Goal: Check status: Check status

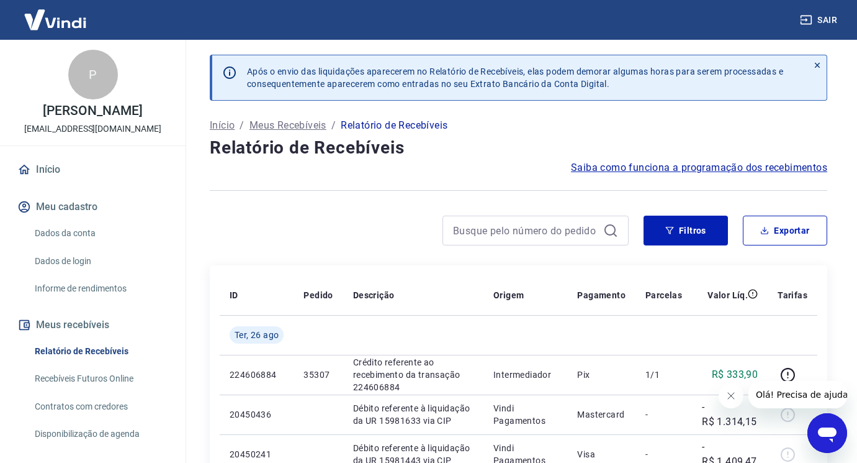
click at [736, 396] on button "Fechar mensagem da empresa" at bounding box center [730, 395] width 25 height 25
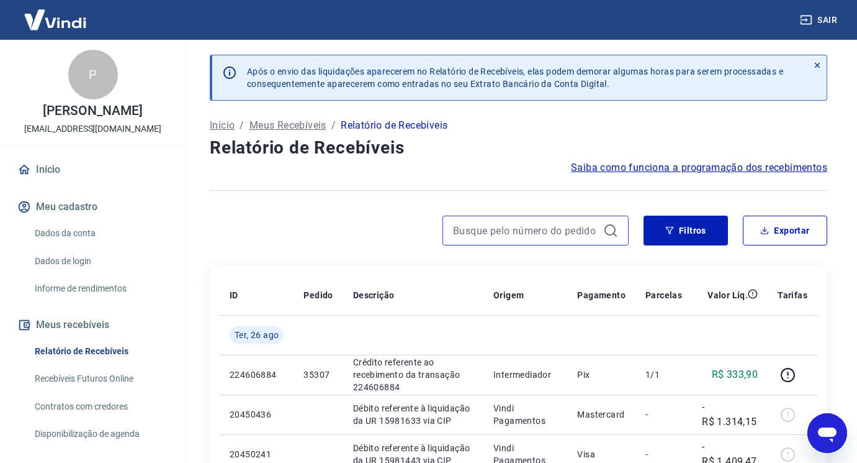
click at [547, 230] on input at bounding box center [525, 230] width 145 height 19
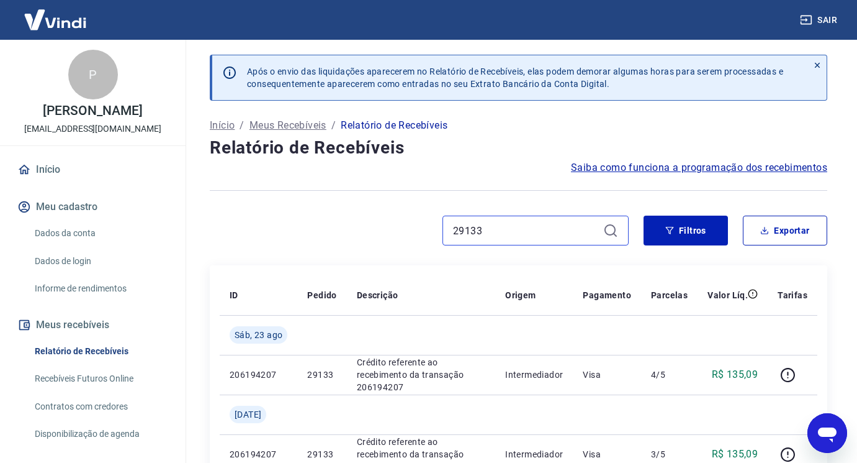
click at [510, 239] on input "29133" at bounding box center [525, 230] width 145 height 19
click at [500, 227] on input "29113" at bounding box center [525, 230] width 145 height 19
click at [482, 228] on input "29097" at bounding box center [525, 230] width 145 height 19
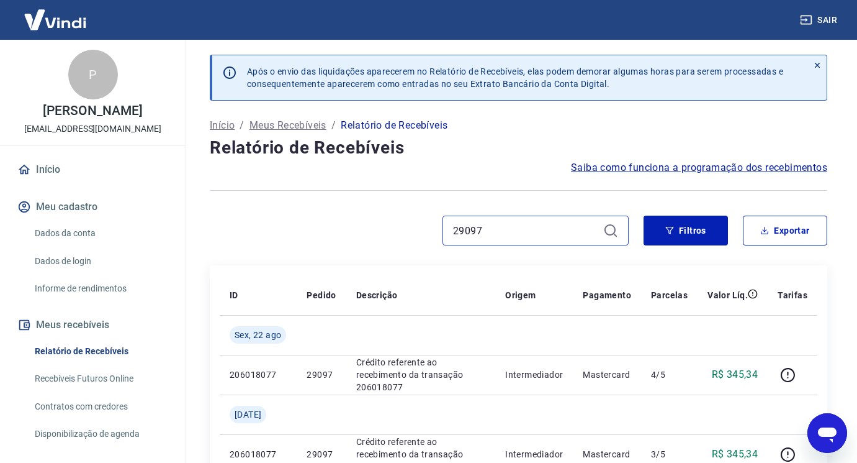
click at [482, 228] on input "29097" at bounding box center [525, 230] width 145 height 19
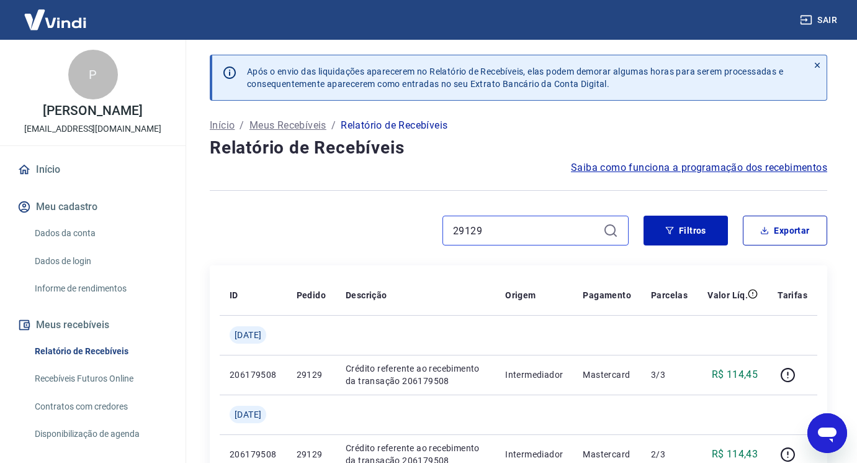
click at [549, 223] on input "29129" at bounding box center [525, 230] width 145 height 19
click at [543, 230] on input "30023" at bounding box center [525, 230] width 145 height 19
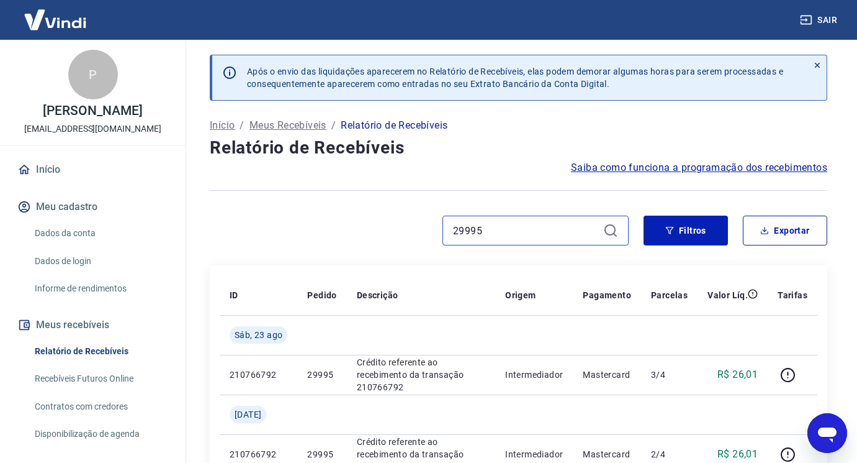
click at [552, 229] on input "29995" at bounding box center [525, 230] width 145 height 19
click at [553, 230] on input "29995" at bounding box center [525, 230] width 145 height 19
click at [547, 234] on input "30067" at bounding box center [525, 230] width 145 height 19
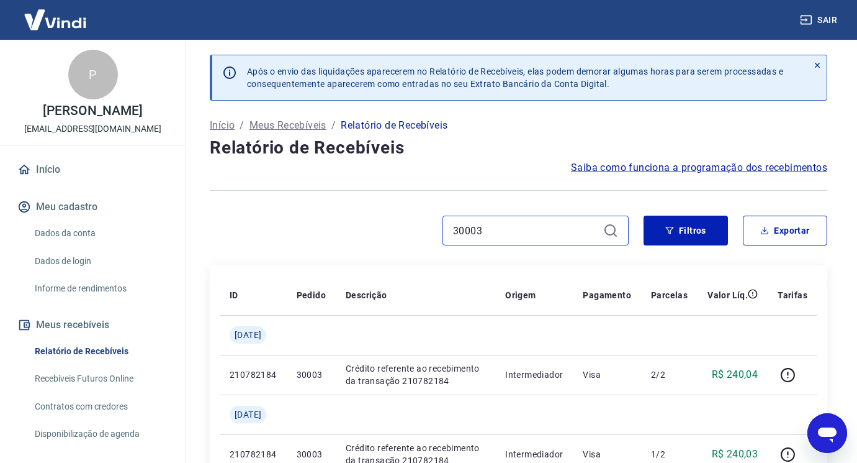
click at [539, 233] on input "30003" at bounding box center [525, 230] width 145 height 19
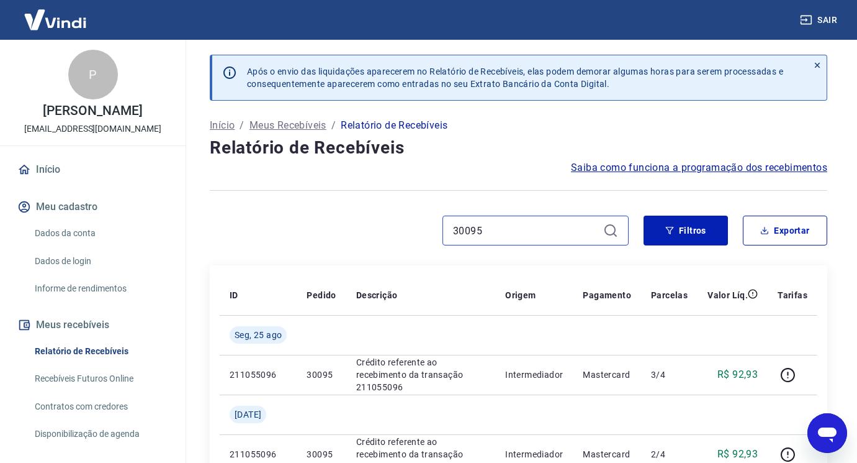
click at [542, 238] on input "30095" at bounding box center [525, 230] width 145 height 19
click at [510, 231] on input "30097" at bounding box center [525, 230] width 145 height 19
click at [575, 232] on input "30093" at bounding box center [525, 230] width 145 height 19
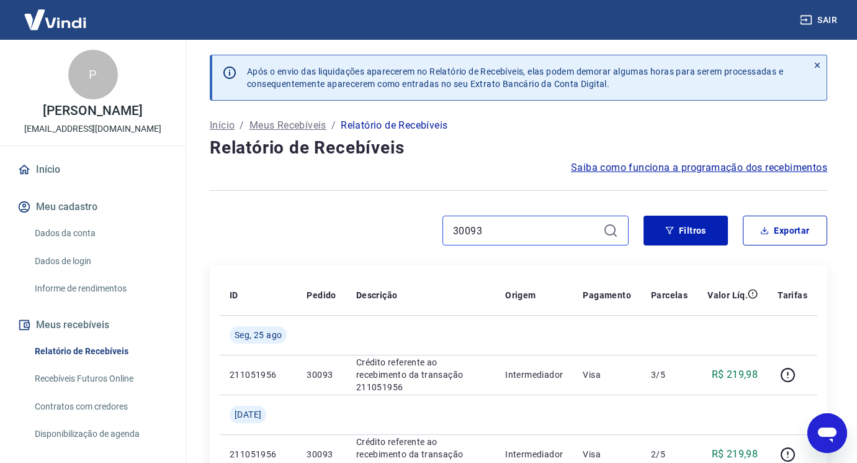
click at [575, 232] on input "30093" at bounding box center [525, 230] width 145 height 19
click at [543, 225] on input "30107" at bounding box center [525, 230] width 145 height 19
click at [551, 237] on input "30115" at bounding box center [525, 230] width 145 height 19
click at [549, 239] on input "30115" at bounding box center [525, 230] width 145 height 19
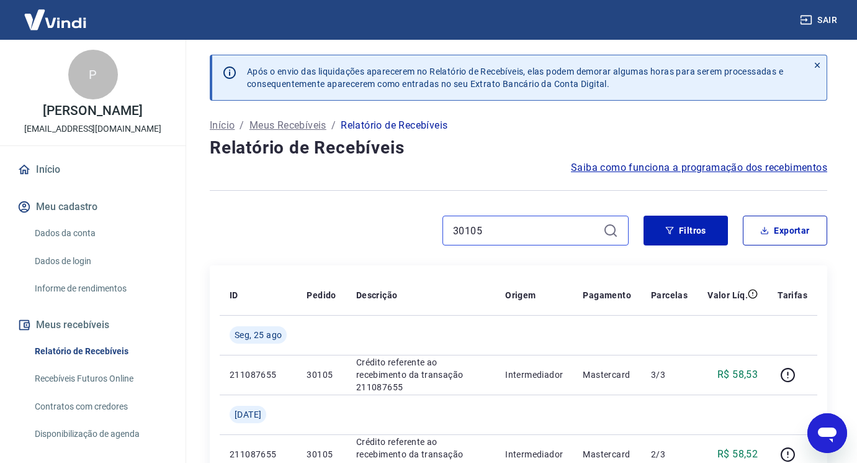
click at [513, 228] on input "30105" at bounding box center [525, 230] width 145 height 19
click at [505, 230] on input "30101" at bounding box center [525, 230] width 145 height 19
click at [522, 231] on input "30131" at bounding box center [525, 230] width 145 height 19
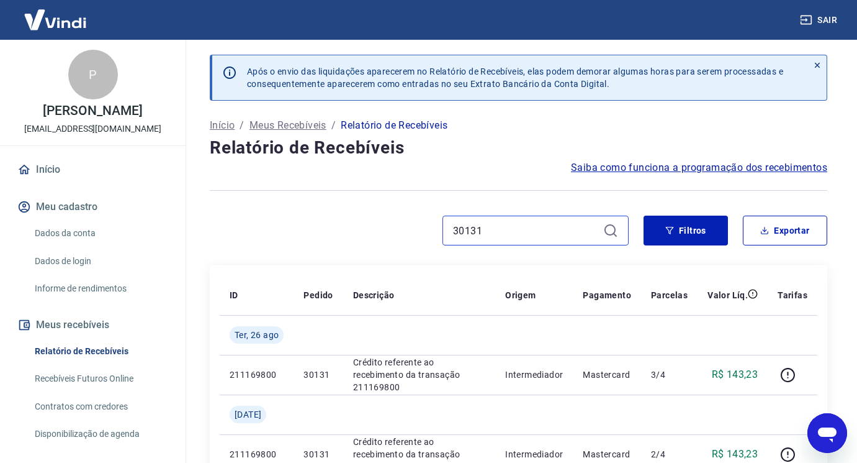
click at [522, 231] on input "30131" at bounding box center [525, 230] width 145 height 19
click at [530, 235] on input "30123" at bounding box center [525, 230] width 145 height 19
click at [548, 237] on input "30121" at bounding box center [525, 230] width 145 height 19
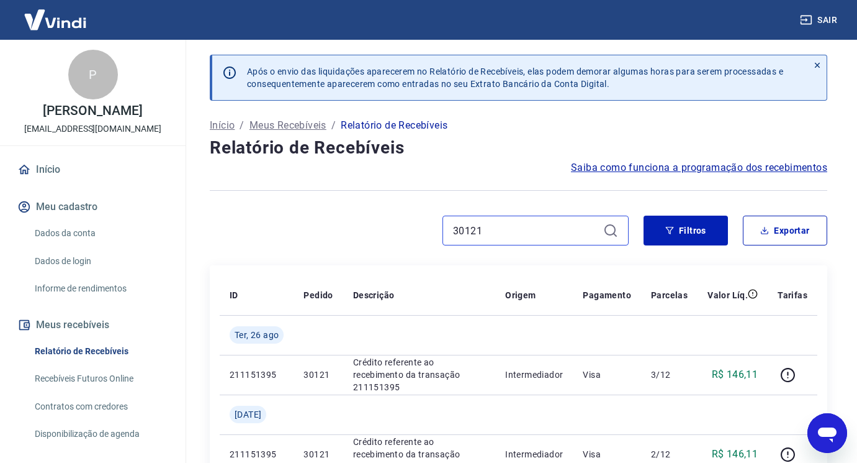
click at [530, 232] on input "30121" at bounding box center [525, 230] width 145 height 19
click at [528, 235] on input "33281" at bounding box center [525, 230] width 145 height 19
click at [492, 224] on input "33277" at bounding box center [525, 230] width 145 height 19
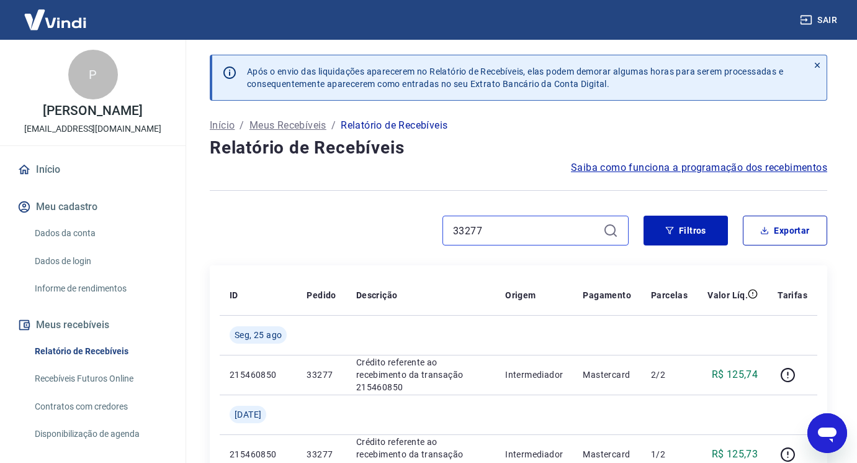
click at [493, 224] on input "33277" at bounding box center [525, 230] width 145 height 19
click at [528, 233] on input "33285" at bounding box center [525, 230] width 145 height 19
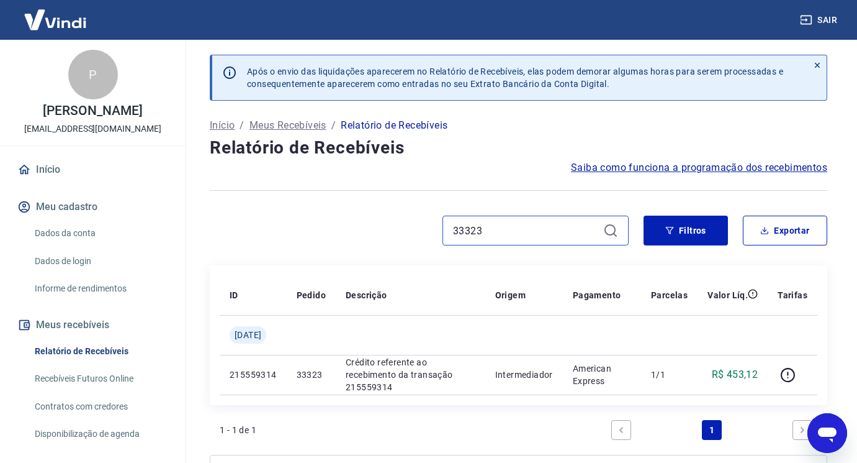
click at [502, 230] on input "33323" at bounding box center [525, 230] width 145 height 19
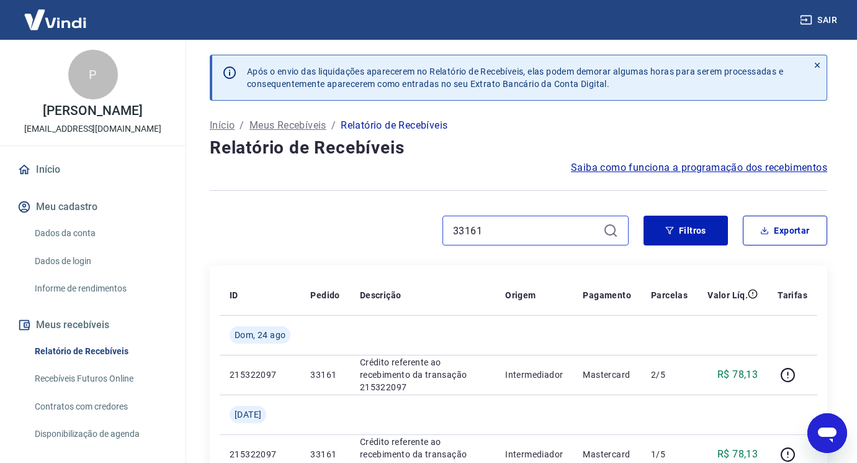
click at [510, 232] on input "33161" at bounding box center [525, 230] width 145 height 19
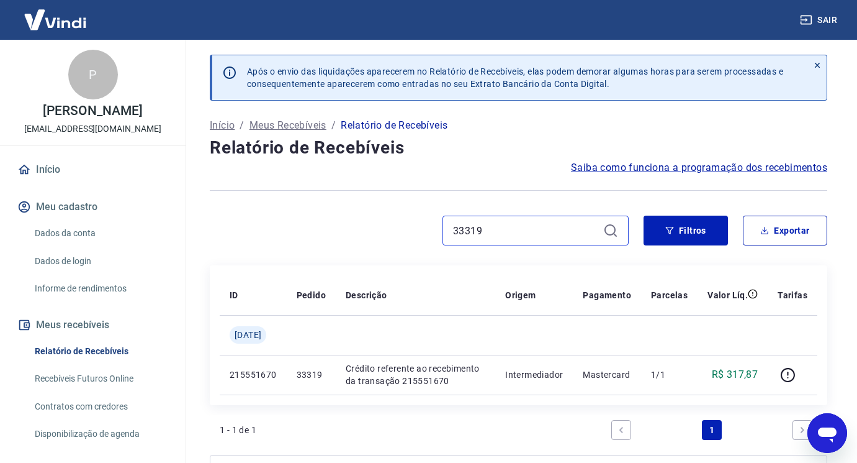
click at [559, 231] on input "33319" at bounding box center [525, 230] width 145 height 19
click at [558, 231] on input "33319" at bounding box center [525, 230] width 145 height 19
click at [525, 230] on input "33313" at bounding box center [525, 230] width 145 height 19
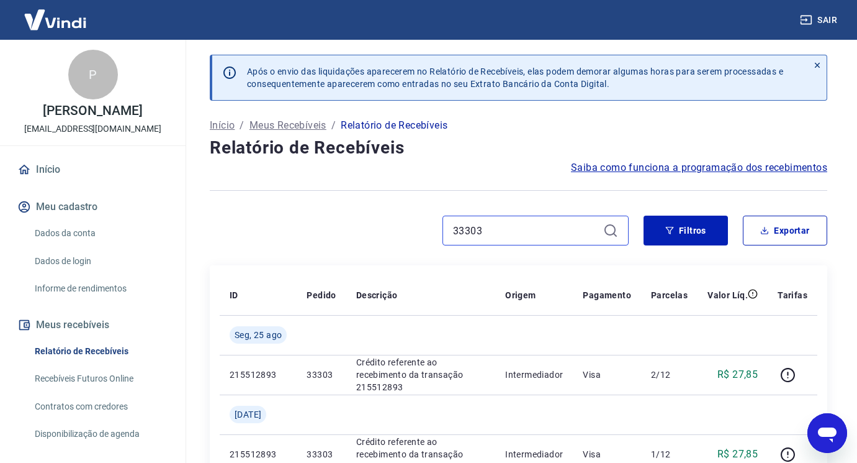
click at [489, 227] on input "33303" at bounding box center [525, 230] width 145 height 19
click at [500, 230] on input "33227" at bounding box center [525, 230] width 145 height 19
click at [516, 218] on div "33321" at bounding box center [536, 230] width 186 height 30
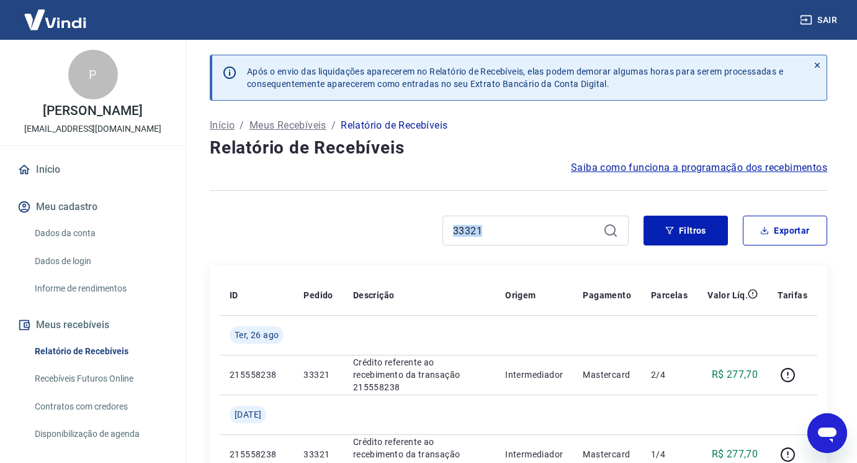
click at [516, 218] on div "33321" at bounding box center [536, 230] width 186 height 30
click at [508, 224] on input "33321" at bounding box center [525, 230] width 145 height 19
click at [535, 238] on input "33295" at bounding box center [525, 230] width 145 height 19
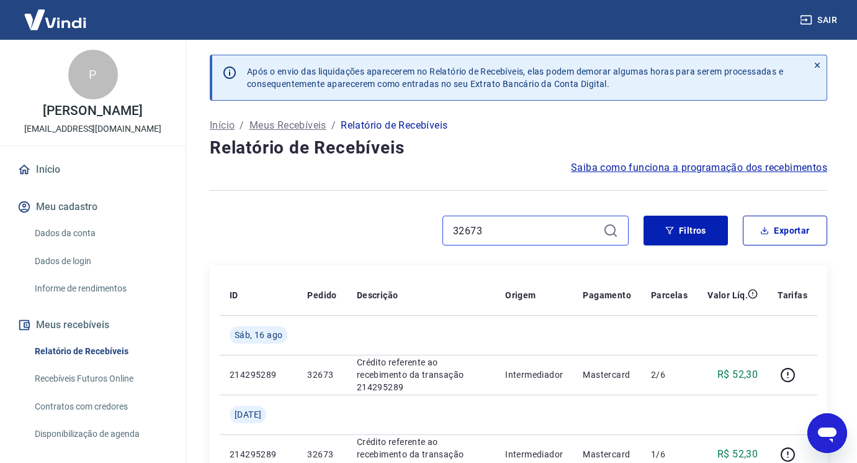
click at [563, 238] on input "32673" at bounding box center [525, 230] width 145 height 19
click at [517, 226] on input "33325" at bounding box center [525, 230] width 145 height 19
click at [542, 225] on input "33329" at bounding box center [525, 230] width 145 height 19
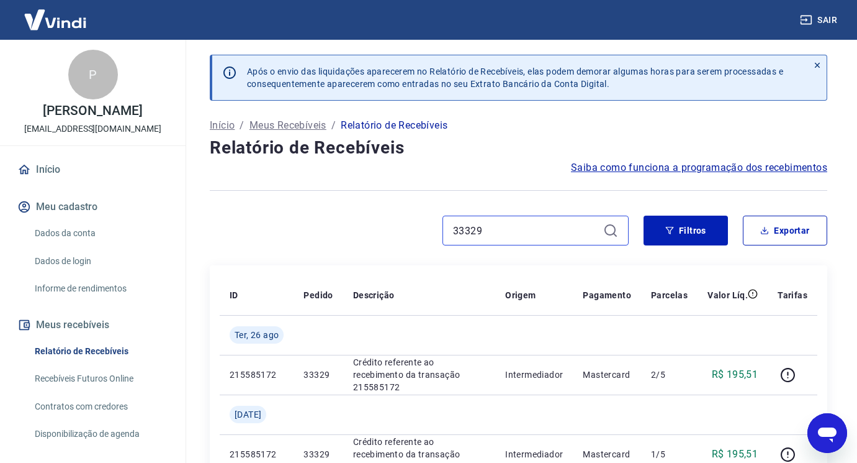
click at [542, 225] on input "33329" at bounding box center [525, 230] width 145 height 19
click at [495, 229] on input "33327" at bounding box center [525, 230] width 145 height 19
click at [507, 224] on input "33245" at bounding box center [525, 230] width 145 height 19
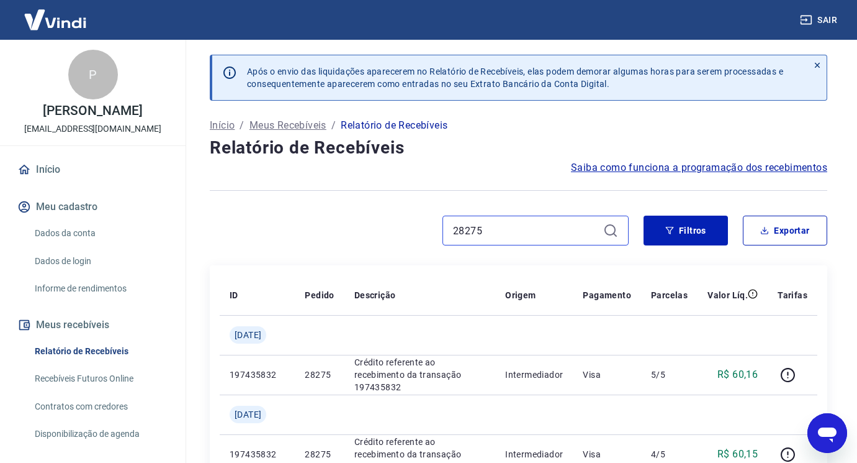
click at [510, 233] on input "28275" at bounding box center [525, 230] width 145 height 19
click at [512, 236] on input "28271" at bounding box center [525, 230] width 145 height 19
type input "30125"
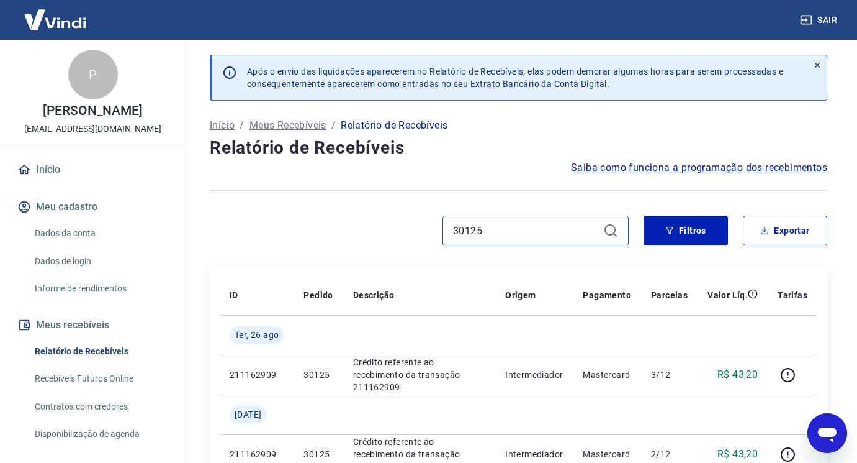
click at [516, 237] on input "30125" at bounding box center [525, 230] width 145 height 19
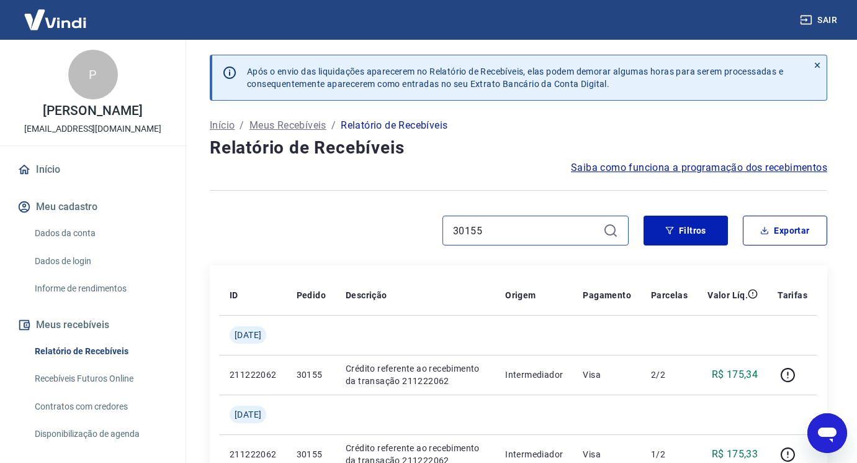
click at [515, 234] on input "30155" at bounding box center [525, 230] width 145 height 19
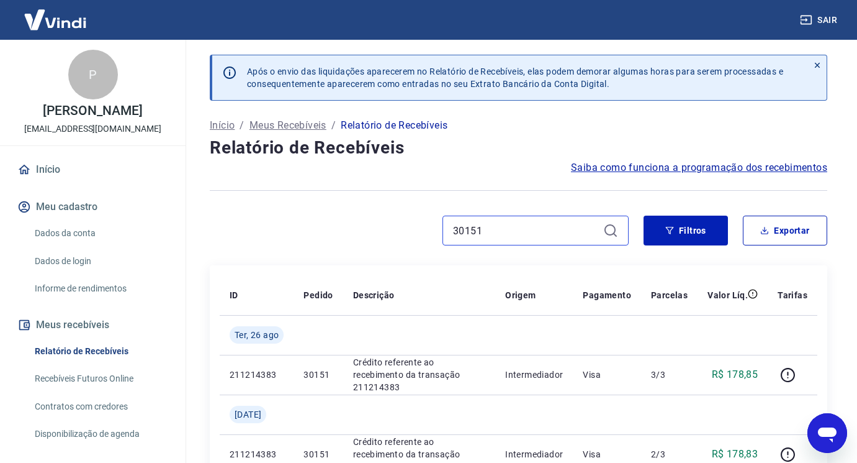
click at [540, 234] on input "30151" at bounding box center [525, 230] width 145 height 19
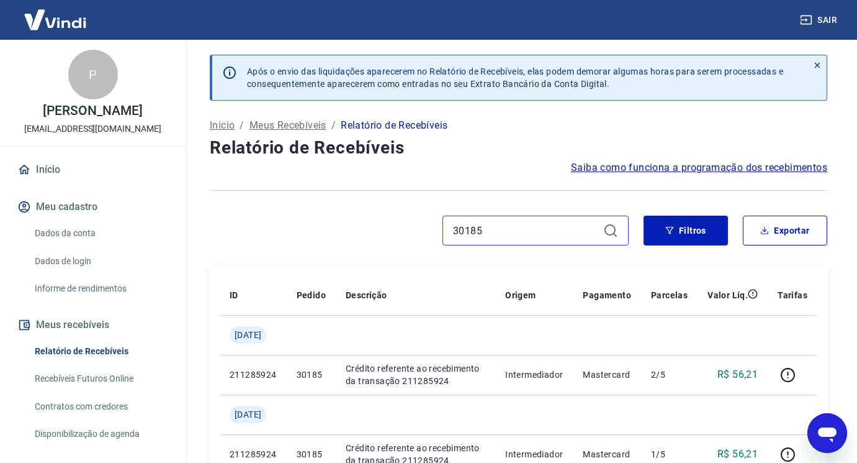
click at [521, 229] on input "30185" at bounding box center [525, 230] width 145 height 19
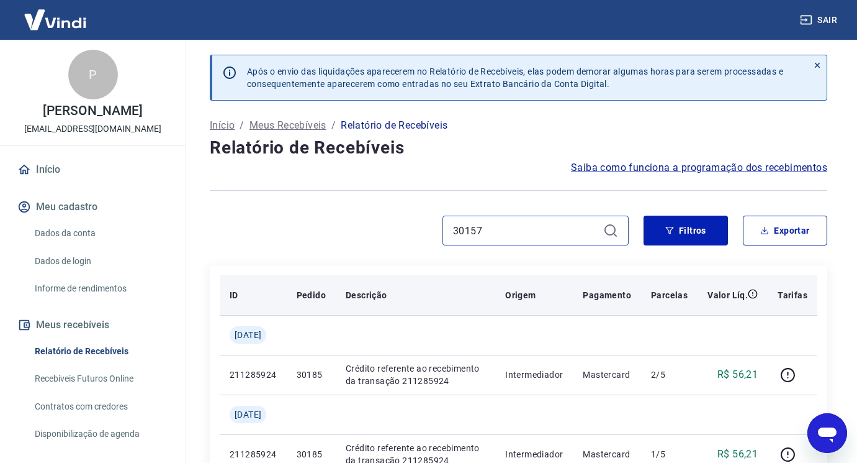
scroll to position [62, 0]
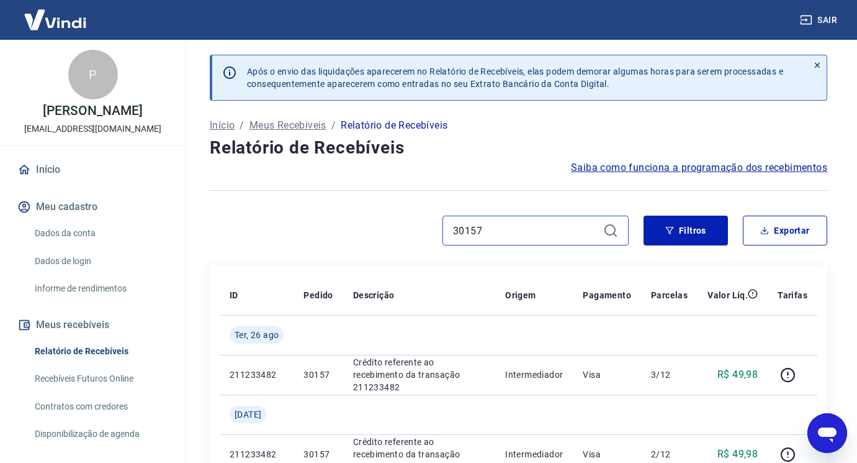
click at [544, 229] on input "30157" at bounding box center [525, 230] width 145 height 19
click at [545, 232] on input "30157" at bounding box center [525, 230] width 145 height 19
click at [546, 232] on input "30157" at bounding box center [525, 230] width 145 height 19
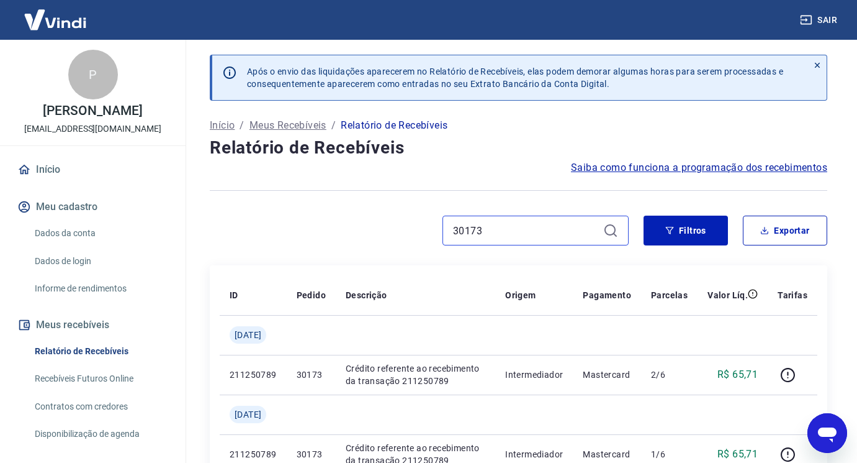
click at [506, 231] on input "30173" at bounding box center [525, 230] width 145 height 19
click at [500, 233] on input "30179" at bounding box center [525, 230] width 145 height 19
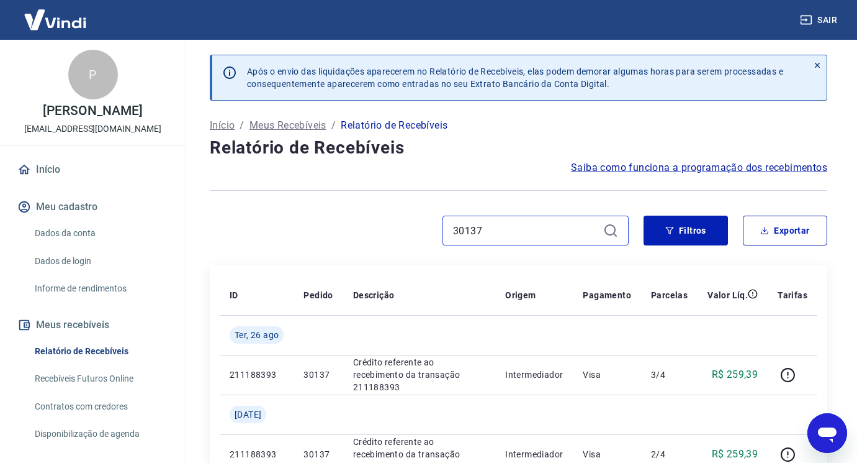
click at [504, 224] on input "30137" at bounding box center [525, 230] width 145 height 19
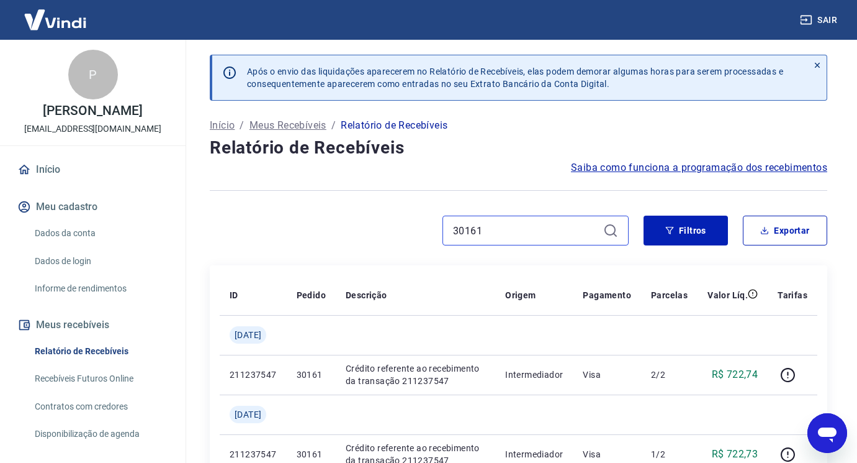
click at [527, 234] on input "30161" at bounding box center [525, 230] width 145 height 19
click at [504, 229] on input "30161" at bounding box center [525, 230] width 145 height 19
click at [526, 233] on input "30177" at bounding box center [525, 230] width 145 height 19
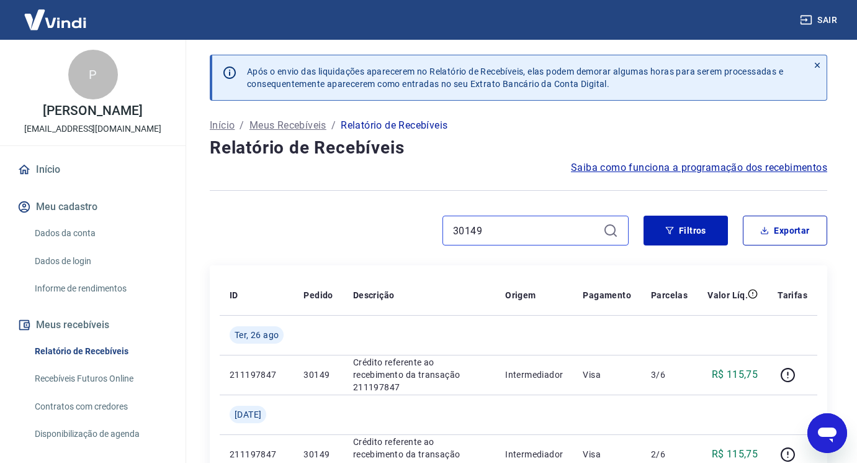
click at [510, 228] on input "30149" at bounding box center [525, 230] width 145 height 19
click at [511, 228] on input "30149" at bounding box center [525, 230] width 145 height 19
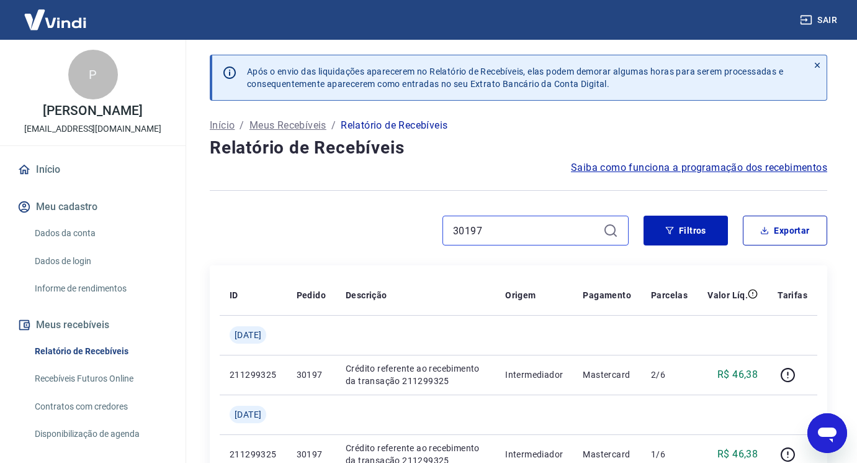
click at [504, 230] on input "30197" at bounding box center [525, 230] width 145 height 19
click at [563, 241] on div "30159" at bounding box center [536, 230] width 186 height 30
click at [563, 228] on input "30159" at bounding box center [525, 230] width 145 height 19
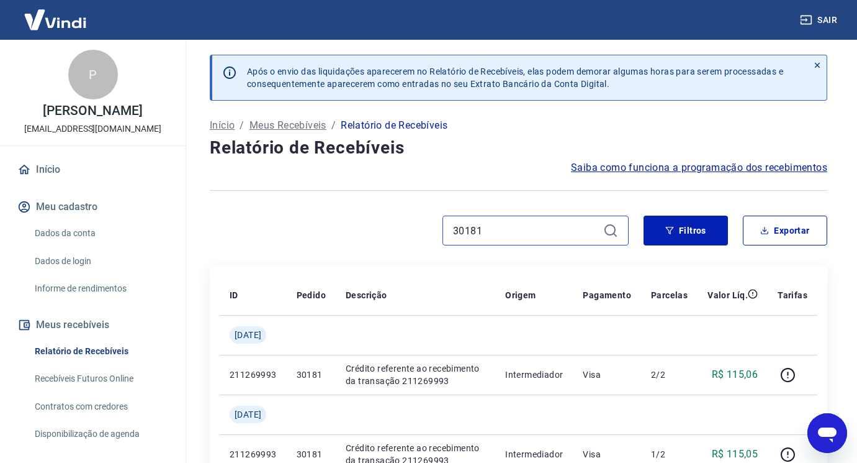
click at [501, 233] on input "30181" at bounding box center [525, 230] width 145 height 19
click at [525, 235] on input "30183" at bounding box center [525, 230] width 145 height 19
click at [523, 235] on input "30163" at bounding box center [525, 230] width 145 height 19
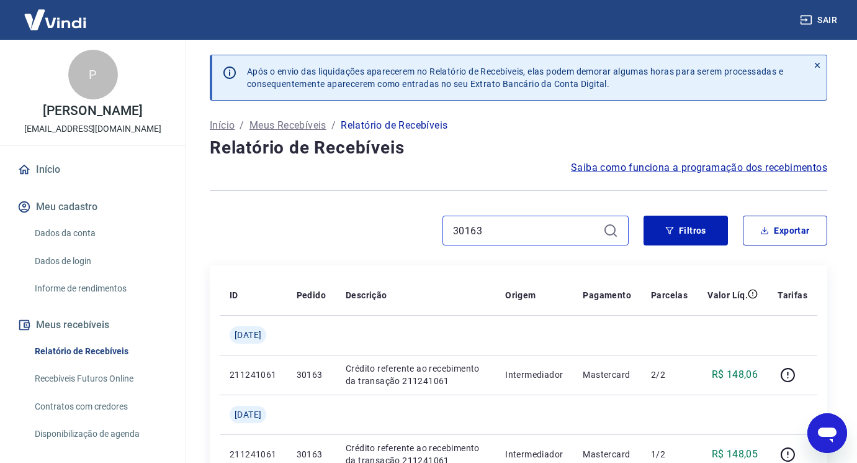
click at [523, 235] on input "30163" at bounding box center [525, 230] width 145 height 19
click at [502, 233] on input "30201" at bounding box center [525, 230] width 145 height 19
click at [503, 237] on input "30187" at bounding box center [525, 230] width 145 height 19
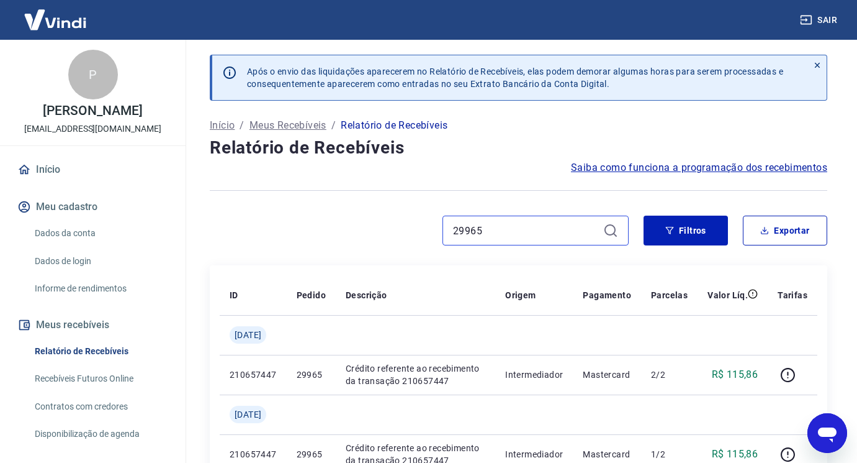
click at [488, 231] on input "29965" at bounding box center [525, 230] width 145 height 19
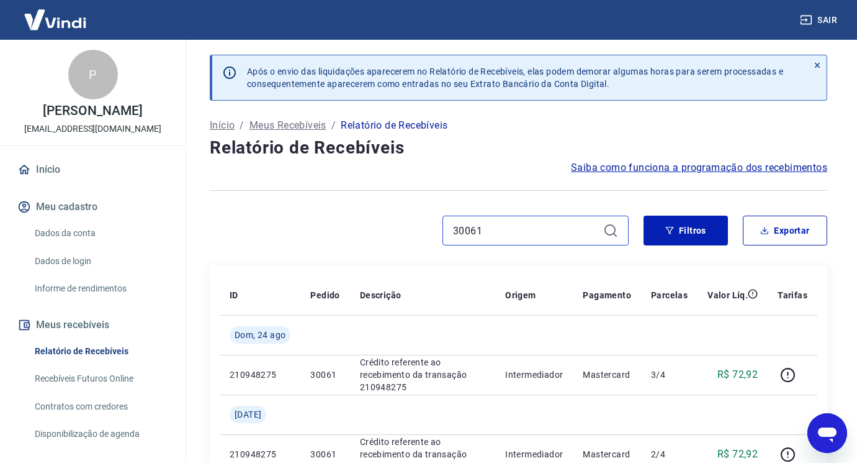
click at [536, 236] on input "30061" at bounding box center [525, 230] width 145 height 19
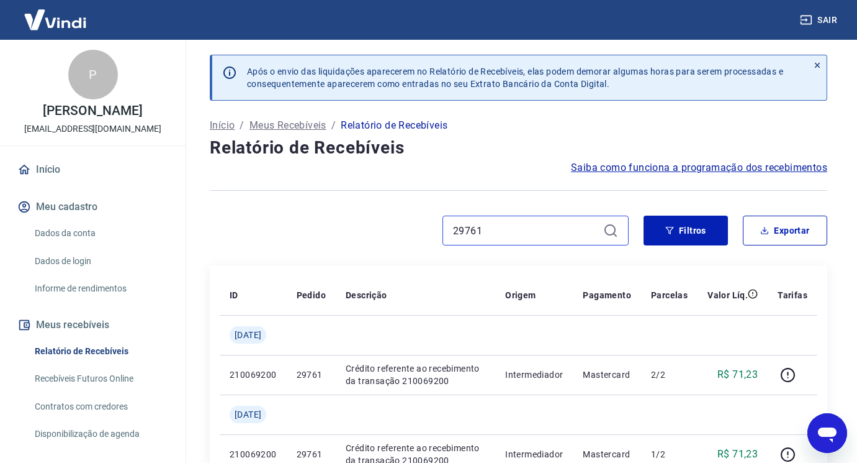
click at [511, 230] on input "29761" at bounding box center [525, 230] width 145 height 19
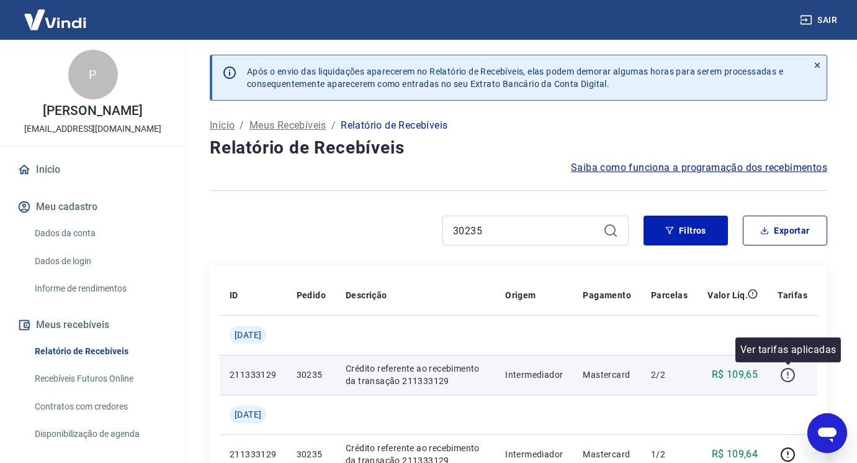
click at [784, 379] on icon "button" at bounding box center [788, 375] width 14 height 14
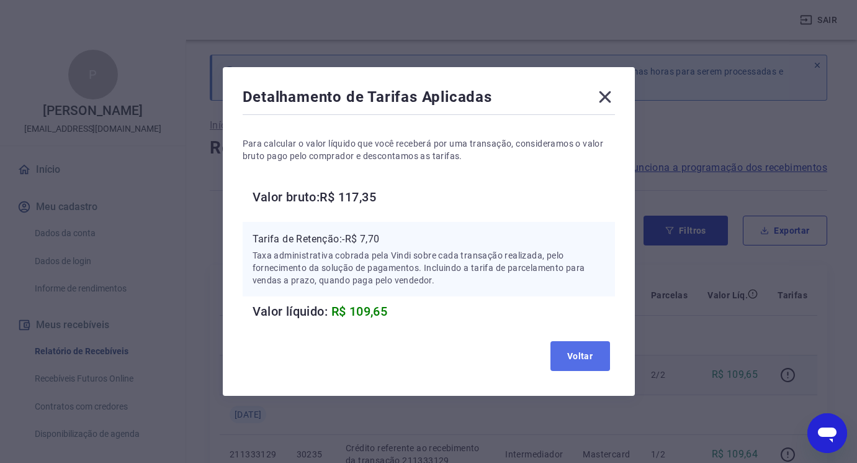
click at [568, 348] on button "Voltar" at bounding box center [581, 356] width 60 height 30
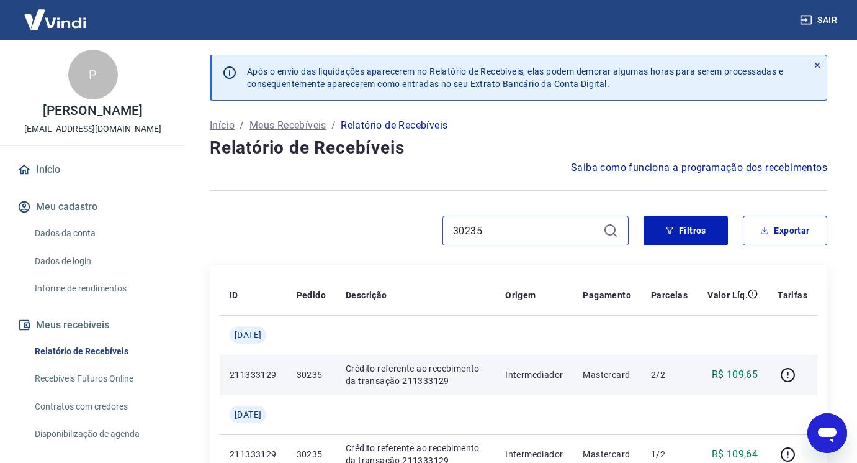
click at [509, 230] on input "30235" at bounding box center [525, 230] width 145 height 19
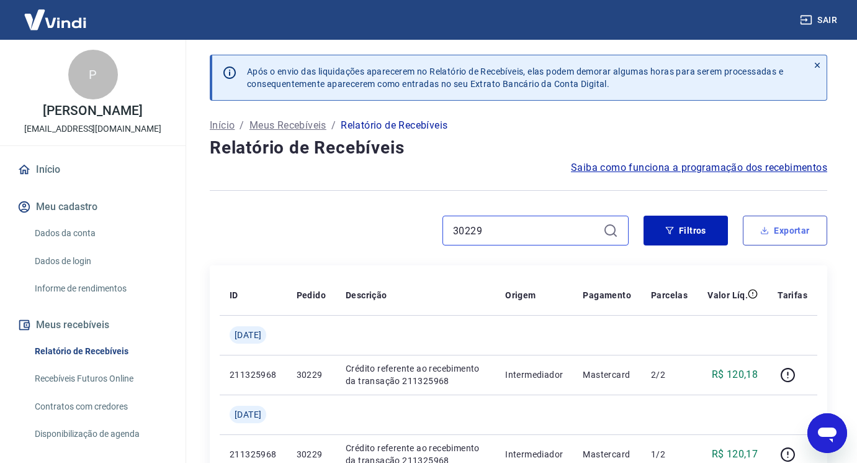
type input "30229"
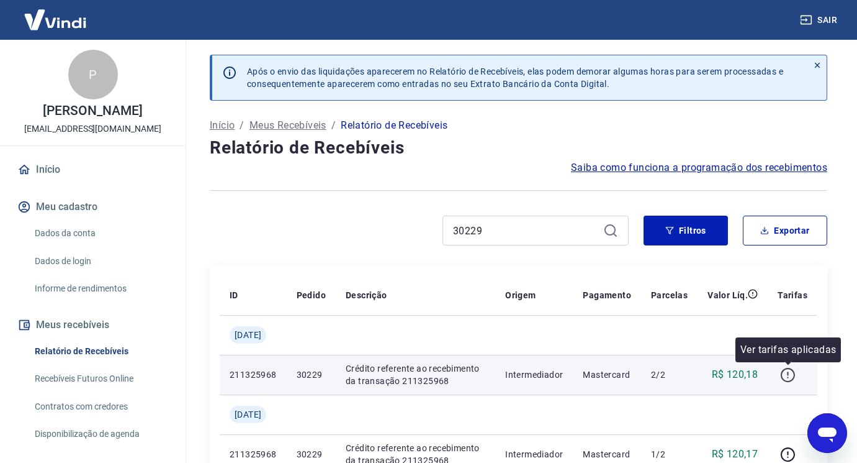
click at [796, 373] on icon "button" at bounding box center [788, 375] width 16 height 16
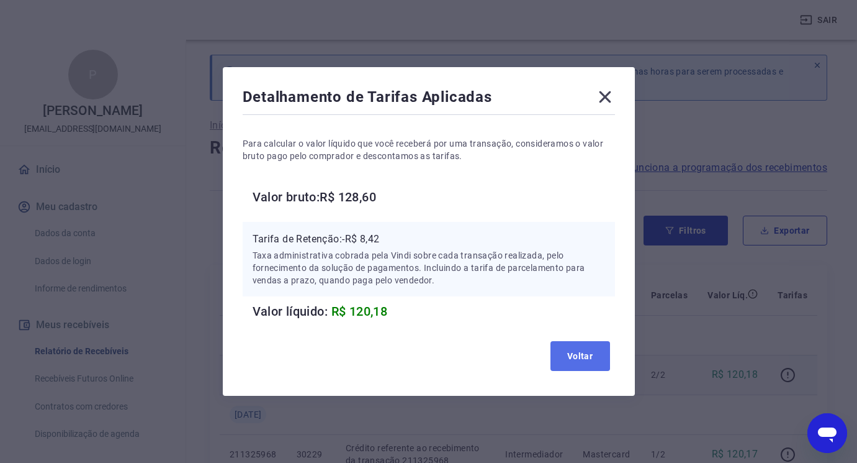
click at [574, 352] on button "Voltar" at bounding box center [581, 356] width 60 height 30
